Goal: Task Accomplishment & Management: Use online tool/utility

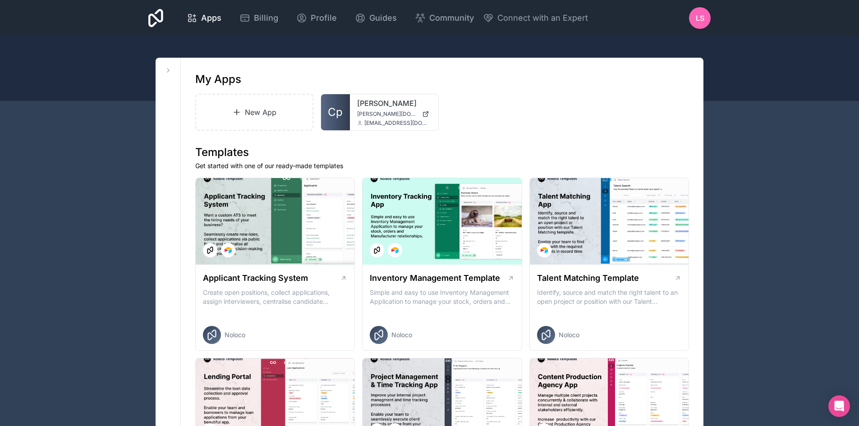
click at [0, 0] on icon at bounding box center [0, 0] width 0 height 0
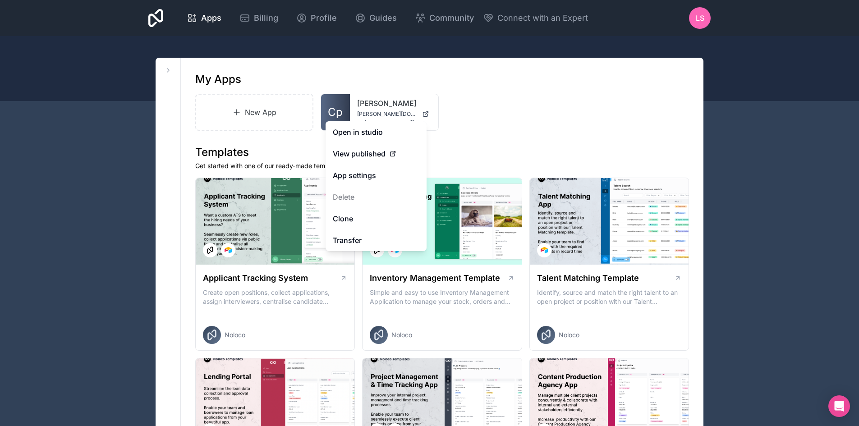
click at [345, 219] on link "Clone" at bounding box center [376, 219] width 101 height 22
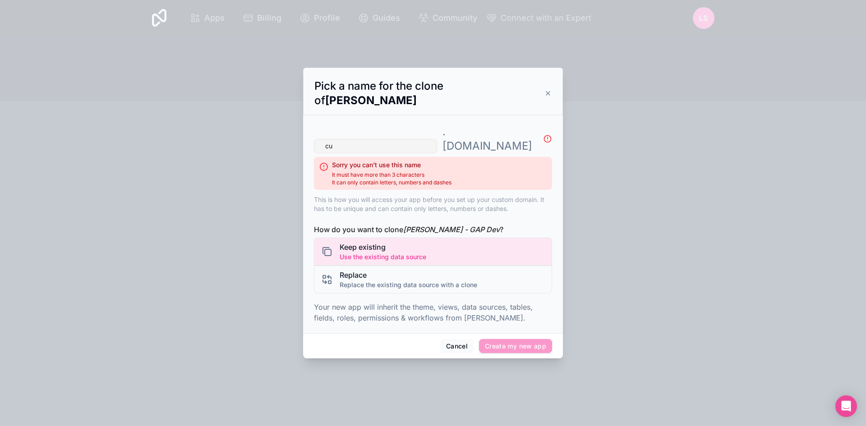
type input "c"
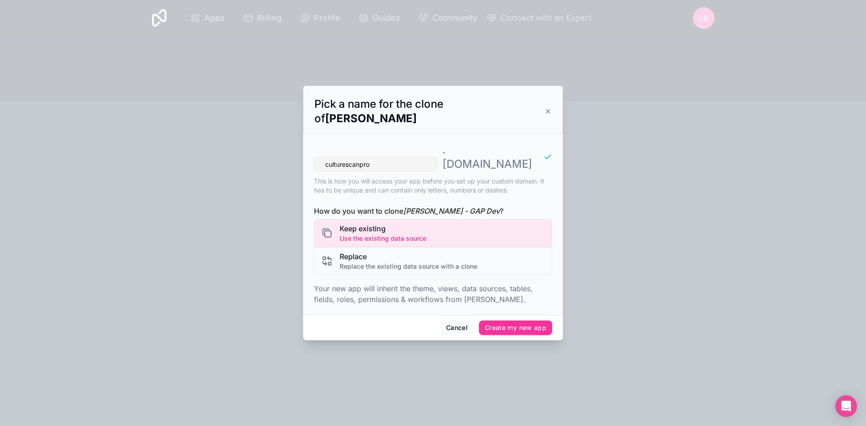
click at [327, 157] on input "culturescanpro" at bounding box center [375, 164] width 123 height 14
click at [329, 157] on input "culturescanpro" at bounding box center [375, 164] width 123 height 14
type input "culturescanpro"
click at [550, 115] on icon at bounding box center [547, 111] width 7 height 7
